Goal: Check status: Check status

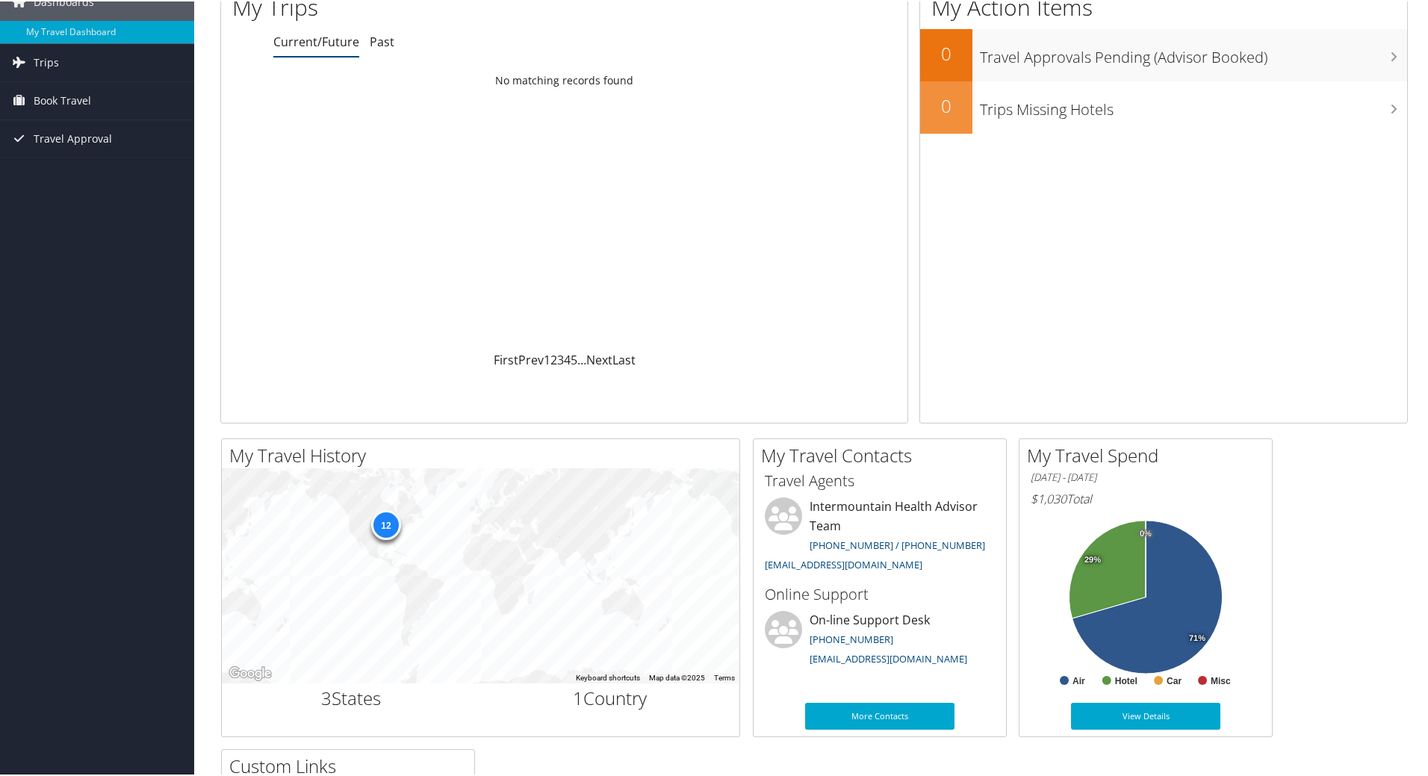
scroll to position [75, 0]
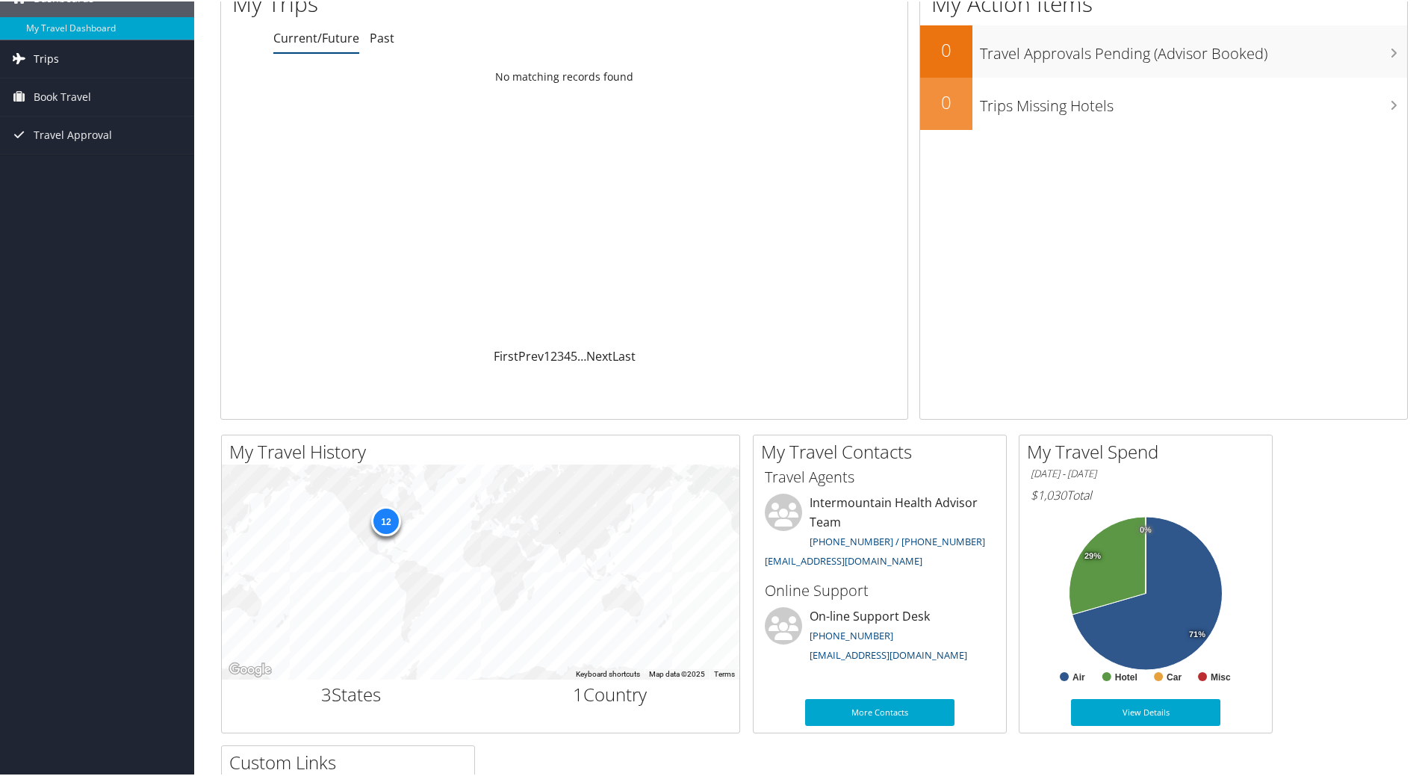
click at [56, 52] on span "Trips" at bounding box center [46, 57] width 25 height 37
click at [96, 81] on link "Current/Future Trips" at bounding box center [97, 87] width 194 height 22
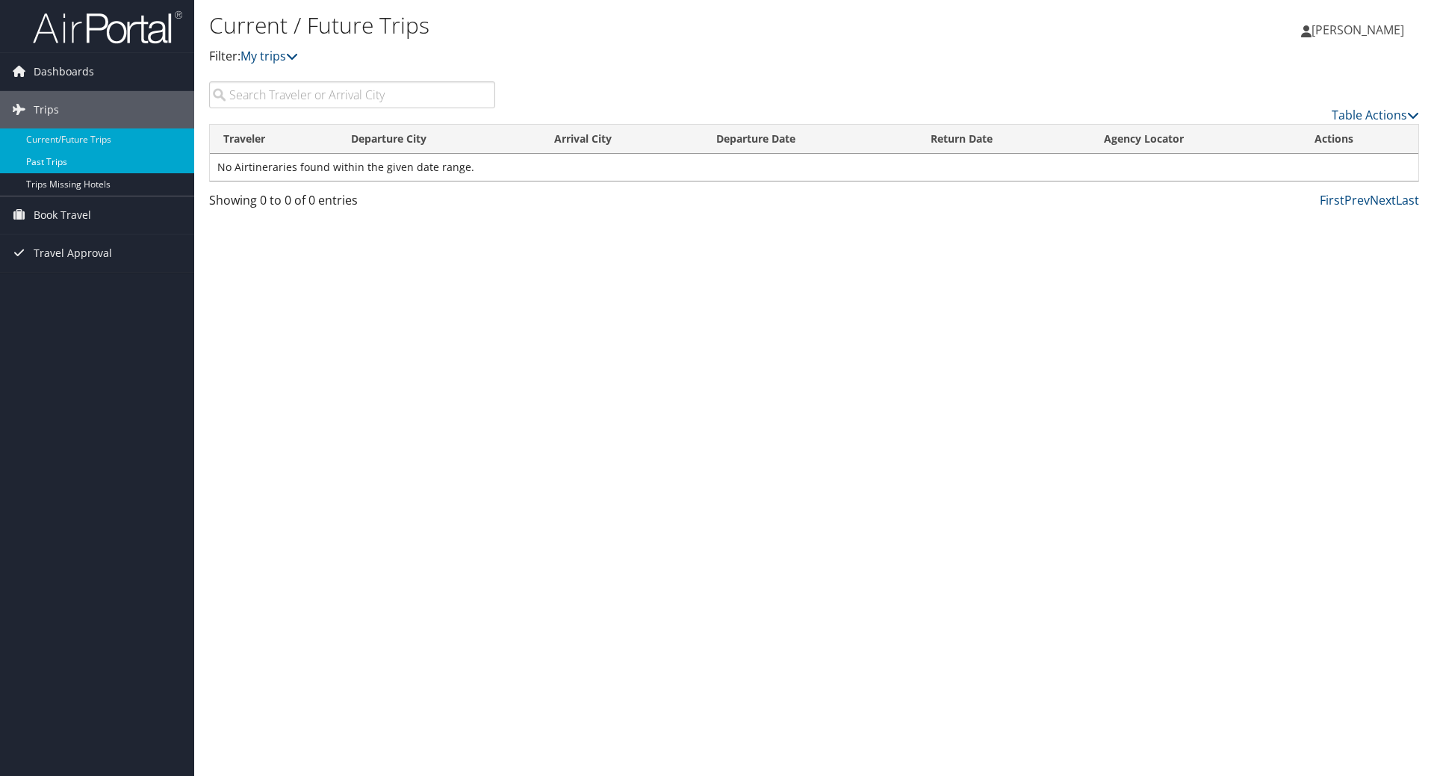
click at [72, 156] on link "Past Trips" at bounding box center [97, 162] width 194 height 22
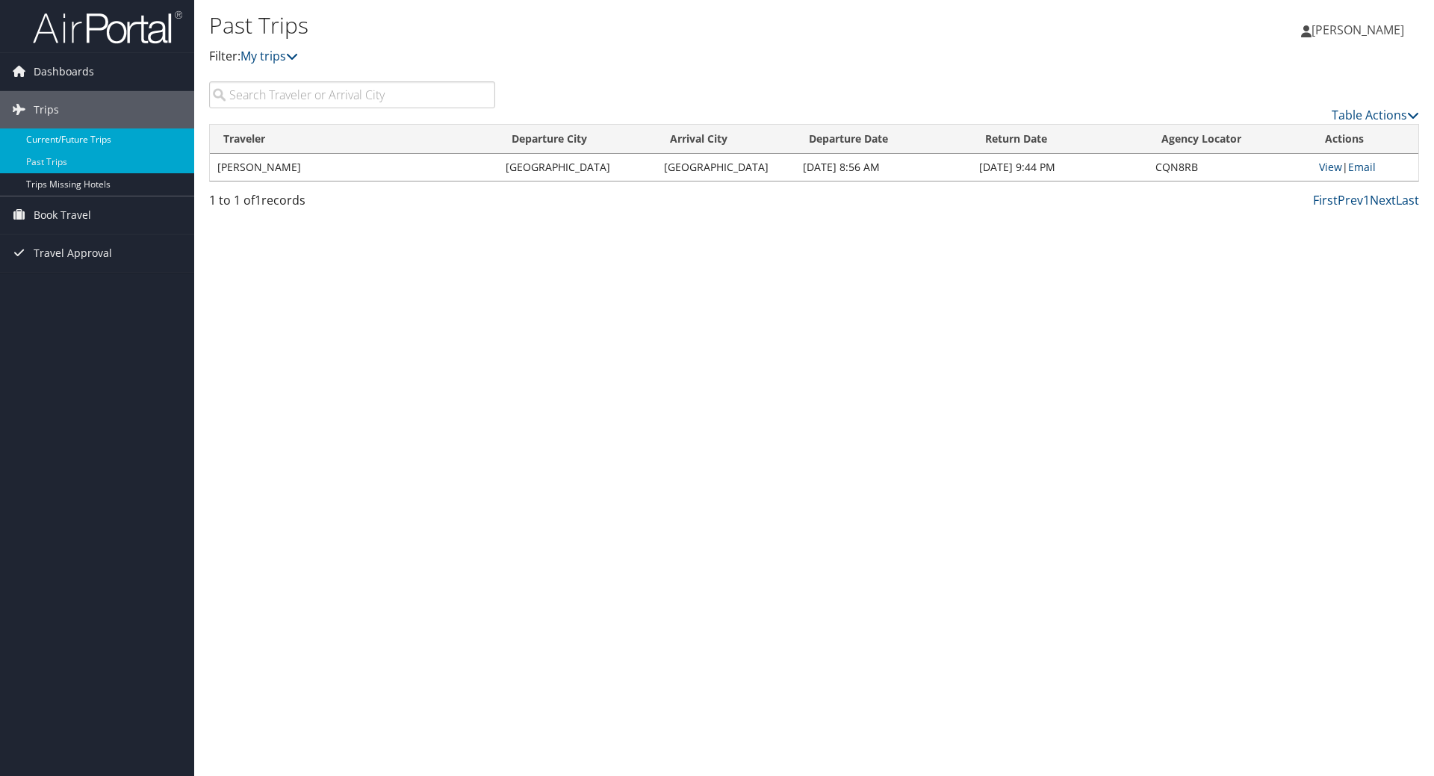
click at [78, 136] on link "Current/Future Trips" at bounding box center [97, 139] width 194 height 22
